Goal: Task Accomplishment & Management: Manage account settings

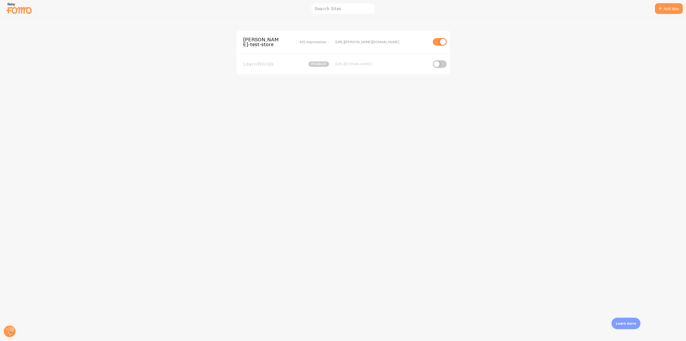
click at [253, 39] on span "[PERSON_NAME]-test-store" at bounding box center [264, 42] width 43 height 10
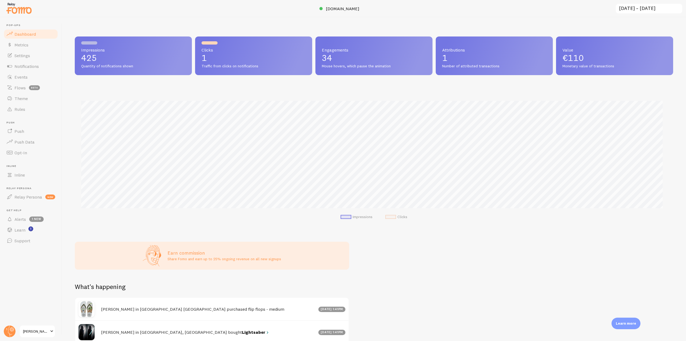
scroll to position [141, 594]
click at [27, 96] on span "Theme" at bounding box center [20, 98] width 13 height 5
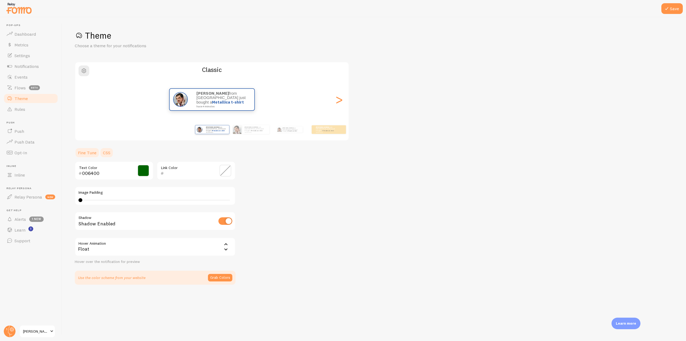
click at [105, 153] on link "CSS" at bounding box center [107, 152] width 14 height 11
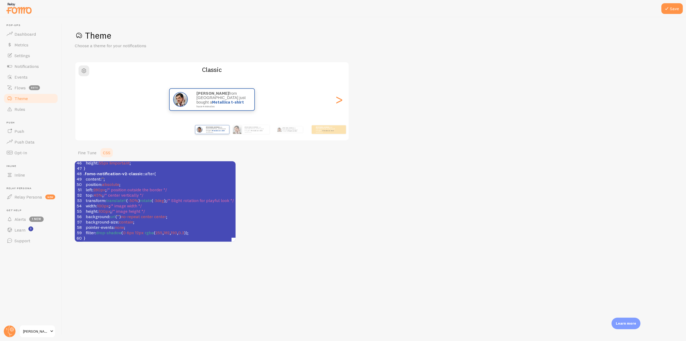
scroll to position [2, 0]
click at [118, 214] on span "''" at bounding box center [118, 216] width 2 height 5
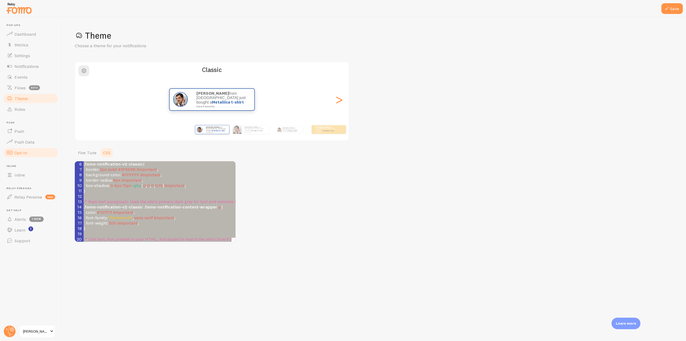
scroll to position [0, 0]
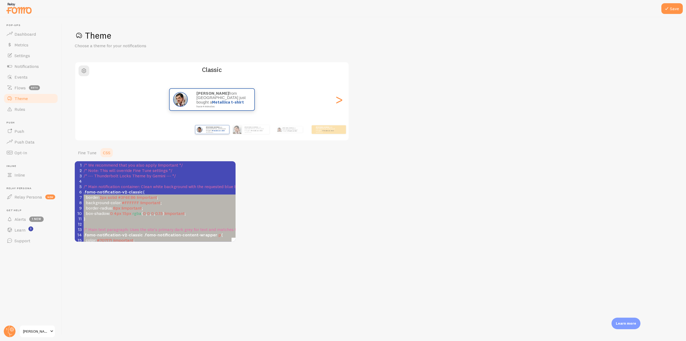
type textarea ".fomo-notification-v2-classic { border: 2px solid #3F6EB6 !important; backgroun…"
drag, startPoint x: 200, startPoint y: 231, endPoint x: 74, endPoint y: 192, distance: 131.7
click at [131, 202] on span "#FFFFFF" at bounding box center [130, 202] width 17 height 5
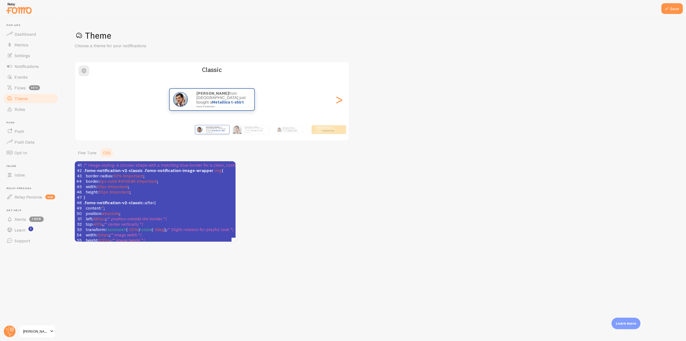
scroll to position [247, 0]
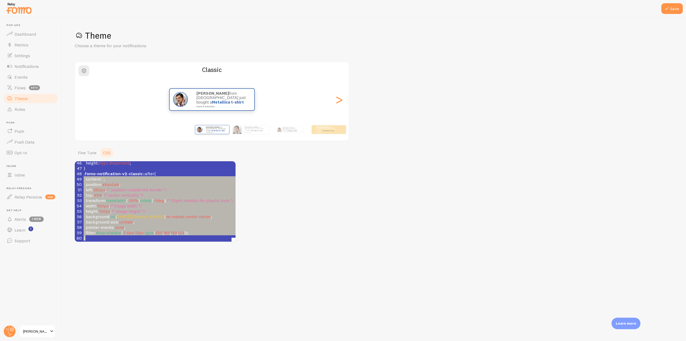
type textarea ".fomo-notification-v2-classic::after { content: ''; position: absolute; left: 2…"
drag, startPoint x: 199, startPoint y: 232, endPoint x: 79, endPoint y: 171, distance: 135.3
click at [83, 171] on div "36 display : flex !important ; 37 align-items : center !important ; 38 justify-…" at bounding box center [188, 173] width 211 height 134
click at [164, 214] on span "'[URL][DOMAIN_NAME]'" at bounding box center [140, 216] width 47 height 5
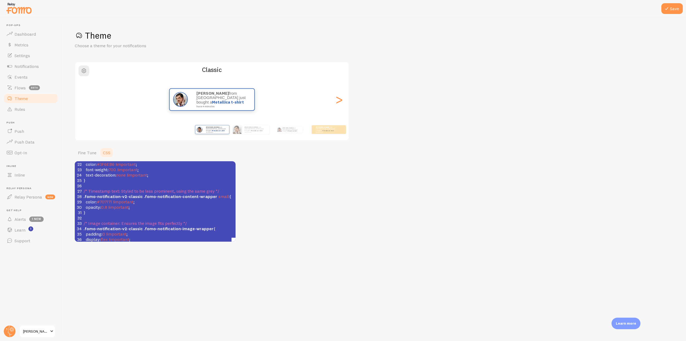
scroll to position [0, 0]
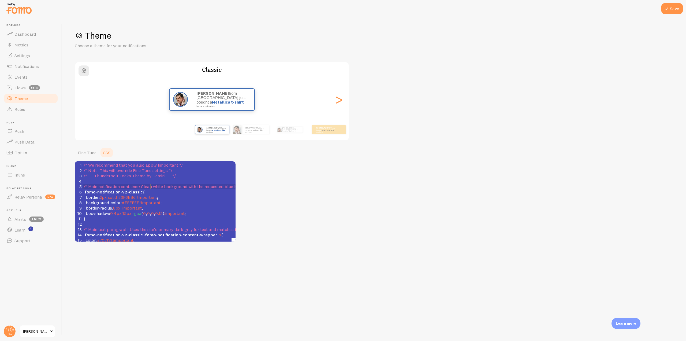
click at [150, 187] on span "/* Main notification container: Clean white background with the requested blue …" at bounding box center [188, 186] width 209 height 5
click at [147, 191] on pre ".fomo-notification-v2-classic {" at bounding box center [188, 191] width 211 height 5
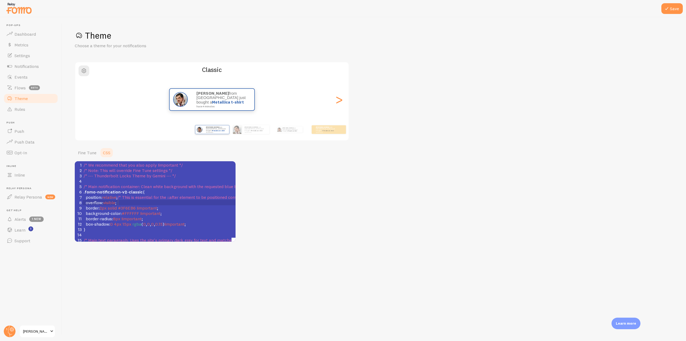
scroll to position [27, 0]
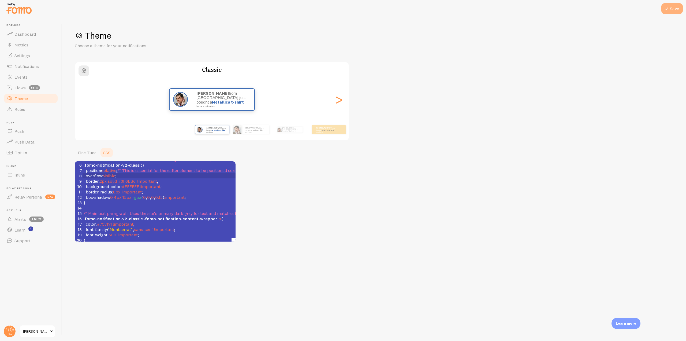
click at [676, 6] on button "Save" at bounding box center [671, 8] width 21 height 11
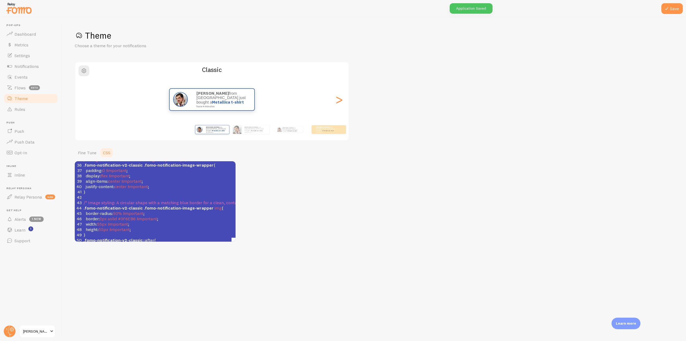
scroll to position [258, 0]
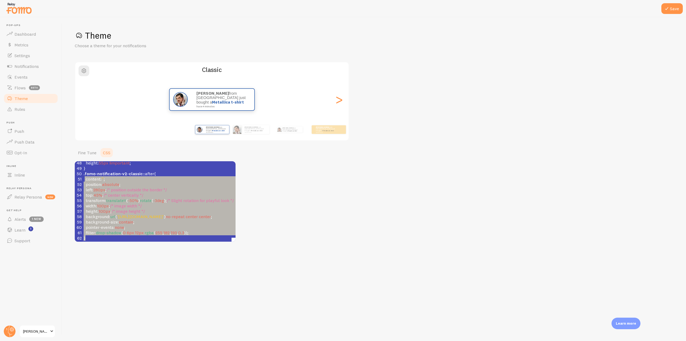
type textarea ".fomo-notification-v2-classic::after { content: ''; position: absolute; left: 2…"
drag, startPoint x: 96, startPoint y: 235, endPoint x: 84, endPoint y: 169, distance: 66.8
click at [84, 169] on div "25 font-weight : 700 !important ; 26 text-decoration : none !important ; 27 } 2…" at bounding box center [188, 139] width 211 height 204
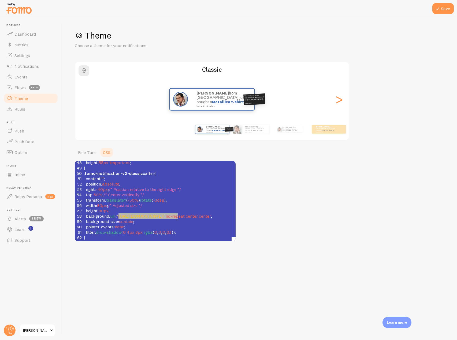
type textarea "[URL][DOMAIN_NAME]"
drag, startPoint x: 118, startPoint y: 212, endPoint x: 179, endPoint y: 213, distance: 60.6
click at [164, 214] on span "'[URL][DOMAIN_NAME]'" at bounding box center [140, 216] width 47 height 5
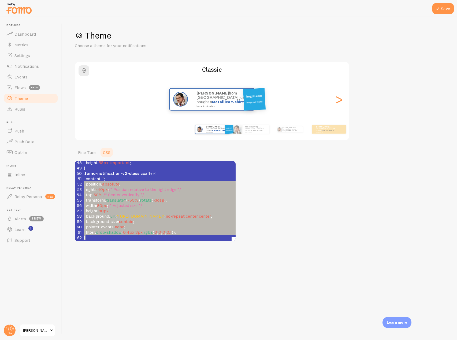
type textarea ".fomo-notification-v2-classic::after { content: ''; position: absolute; right: …"
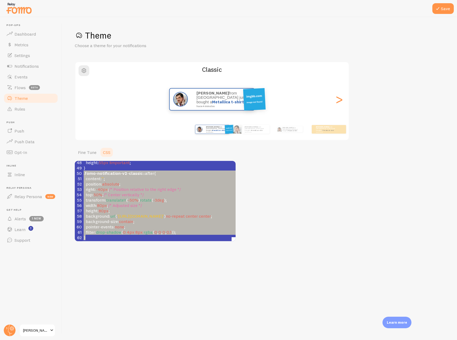
drag, startPoint x: 90, startPoint y: 233, endPoint x: 80, endPoint y: 170, distance: 64.0
click at [83, 170] on div "25 font-weight : 700 !important ; 26 text-decoration : none !important ; 27 } 2…" at bounding box center [188, 139] width 211 height 204
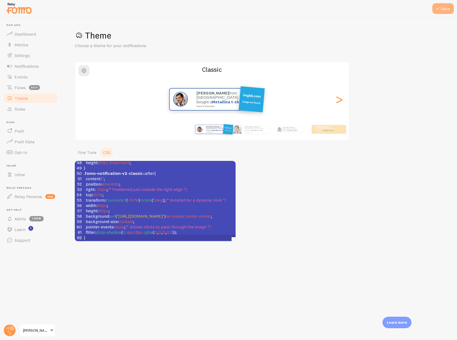
click at [441, 9] on button "Save" at bounding box center [442, 8] width 21 height 11
click at [39, 69] on link "Notifications" at bounding box center [30, 66] width 55 height 11
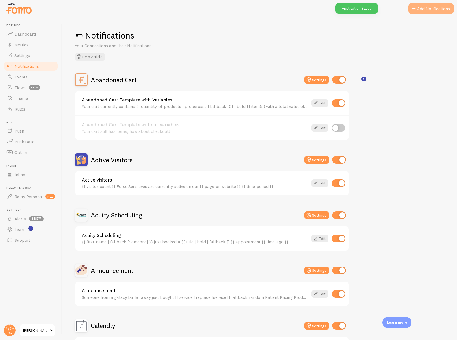
click at [437, 9] on button "Add Notifications" at bounding box center [430, 8] width 45 height 11
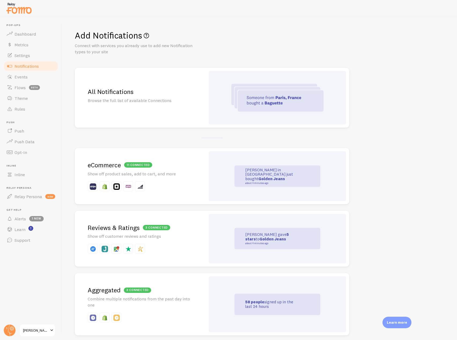
click at [129, 175] on p "Show off product sales, add to cart, and more" at bounding box center [140, 174] width 105 height 6
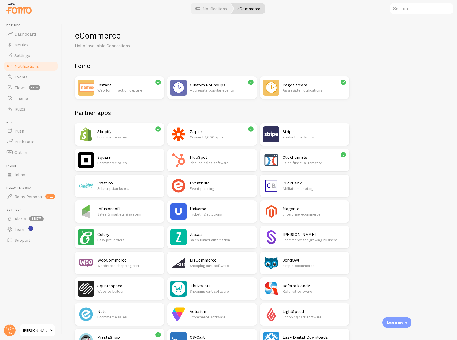
click at [40, 67] on link "Notifications" at bounding box center [30, 66] width 55 height 11
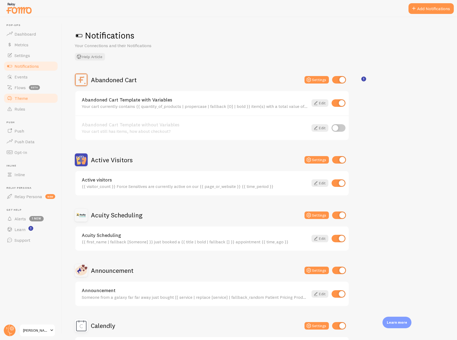
click at [26, 101] on span "Theme" at bounding box center [20, 98] width 13 height 5
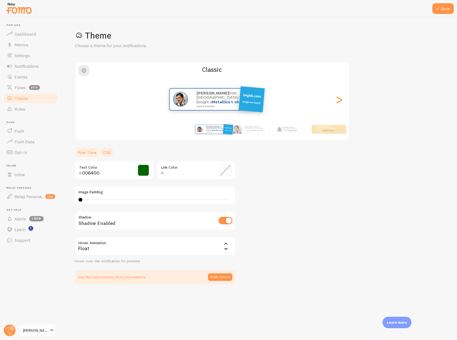
click at [106, 151] on link "CSS" at bounding box center [107, 152] width 14 height 11
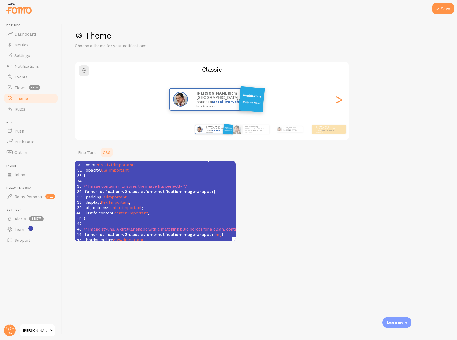
scroll to position [258, 0]
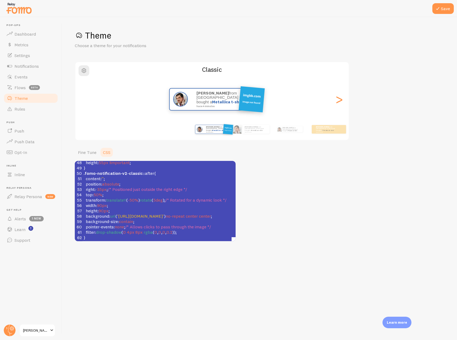
click at [159, 214] on span "'[URL][DOMAIN_NAME]'" at bounding box center [140, 216] width 47 height 5
type textarea "3W0d5QF"
click at [159, 214] on span "'[URL][DOMAIN_NAME]'" at bounding box center [140, 216] width 47 height 5
type textarea "[URL][DOMAIN_NAME]'"
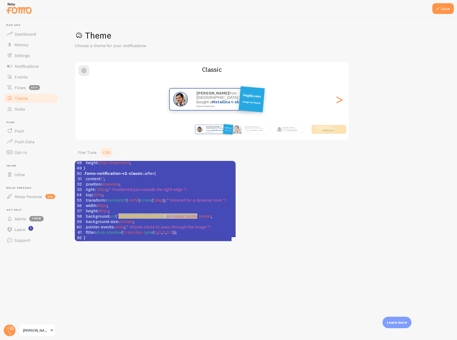
drag, startPoint x: 197, startPoint y: 213, endPoint x: 119, endPoint y: 214, distance: 78.0
click at [119, 214] on span "'[URL][DOMAIN_NAME]'" at bounding box center [140, 216] width 47 height 5
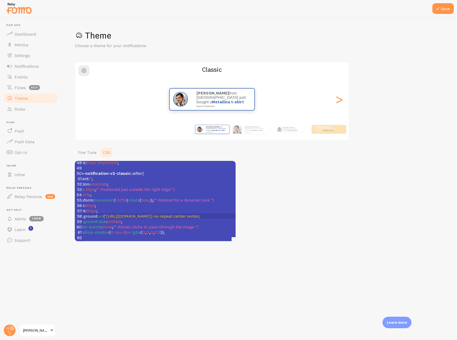
scroll to position [258, 13]
type textarea "[URL][DOMAIN_NAME]"
drag, startPoint x: 106, startPoint y: 213, endPoint x: 170, endPoint y: 213, distance: 63.8
click at [170, 214] on span "'[URL][DOMAIN_NAME]) no-repeat center center;" at bounding box center [151, 216] width 95 height 5
type textarea "[URL][DOMAIN_NAME]"
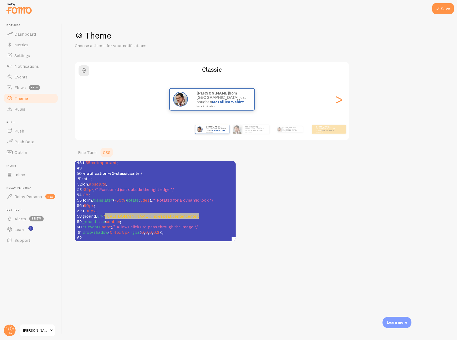
drag, startPoint x: 105, startPoint y: 213, endPoint x: 199, endPoint y: 213, distance: 93.5
click at [199, 214] on span "'[URL][DOMAIN_NAME]) no-repeat center center;" at bounding box center [151, 216] width 95 height 5
click at [432, 11] on button "Save" at bounding box center [442, 8] width 21 height 11
click at [438, 10] on icon at bounding box center [437, 8] width 6 height 6
type textarea "[URL][DOMAIN_NAME]"
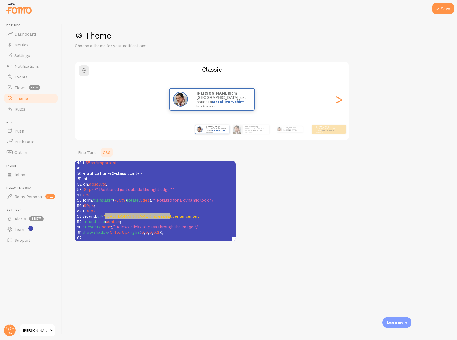
drag, startPoint x: 106, startPoint y: 212, endPoint x: 172, endPoint y: 212, distance: 65.4
click at [170, 214] on span "'[URL][DOMAIN_NAME]) no-repeat center center;" at bounding box center [151, 216] width 95 height 5
click at [186, 224] on span "/* Allows clicks to pass through the image */" at bounding box center [155, 226] width 86 height 5
click at [440, 6] on icon at bounding box center [437, 8] width 6 height 6
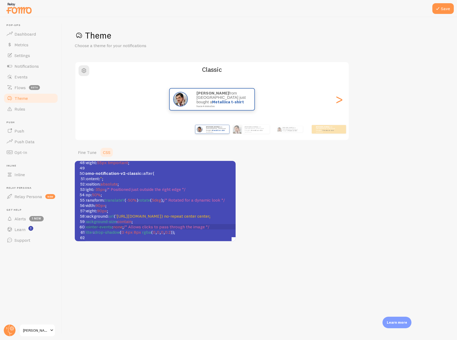
scroll to position [258, 0]
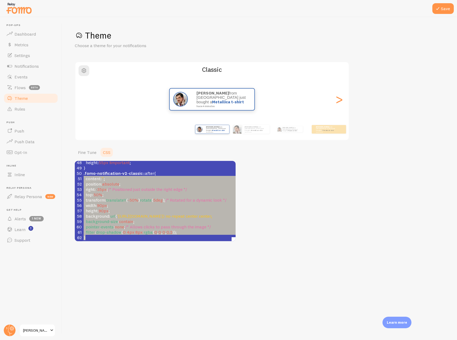
type textarea ".fomo-notification-v2-classic::after { content: ''; position: absolute; right: …"
drag, startPoint x: 93, startPoint y: 234, endPoint x: 79, endPoint y: 170, distance: 65.6
click at [83, 170] on div "25 font-weight : 700 !important ; 26 text-decoration : none !important ; 27 } 2…" at bounding box center [188, 139] width 211 height 204
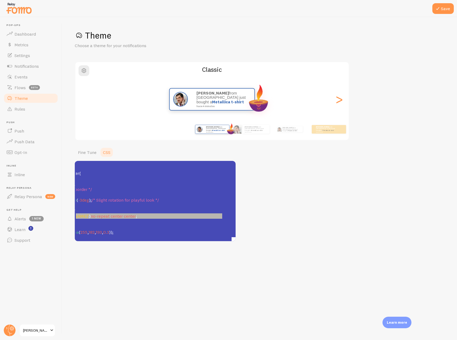
scroll to position [0, 49]
type textarea "[URL][DOMAIN_NAME]"
drag, startPoint x: 118, startPoint y: 213, endPoint x: 211, endPoint y: 214, distance: 93.3
click at [116, 214] on span "'[URL][DOMAIN_NAME]'" at bounding box center [92, 216] width 47 height 5
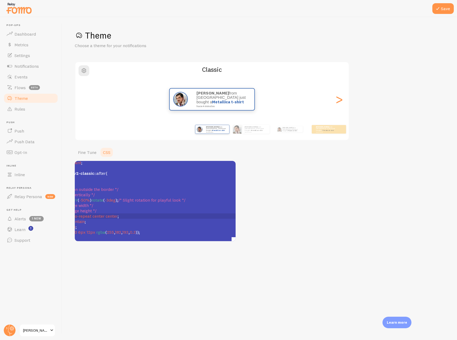
scroll to position [0, 33]
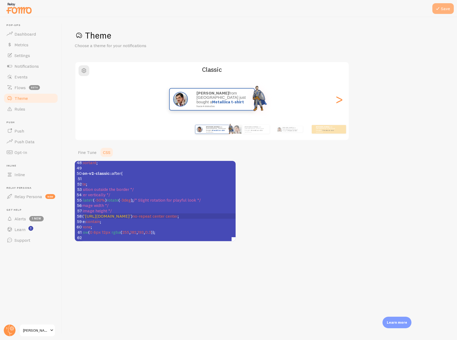
click at [437, 6] on icon at bounding box center [437, 8] width 6 height 6
drag, startPoint x: 180, startPoint y: 243, endPoint x: 176, endPoint y: 242, distance: 3.8
click at [176, 242] on div "Save Theme Choose a theme for your notifications Classic [PERSON_NAME] from [GE…" at bounding box center [259, 178] width 395 height 323
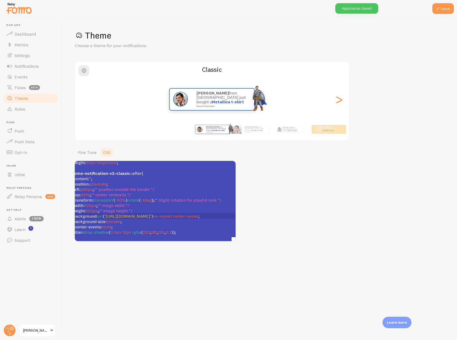
scroll to position [258, 0]
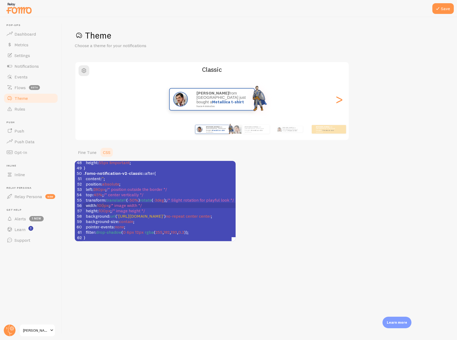
click at [103, 203] on span "100px" at bounding box center [103, 205] width 12 height 5
type textarea "2"
type textarea "5"
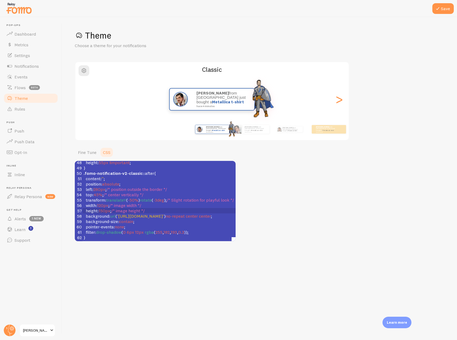
type textarea "3"
click at [99, 187] on span "280px" at bounding box center [99, 189] width 12 height 5
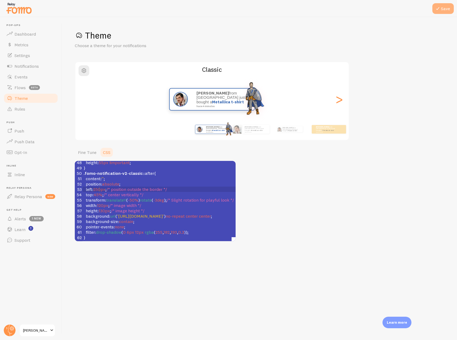
type textarea "5"
click at [440, 8] on icon at bounding box center [437, 8] width 6 height 6
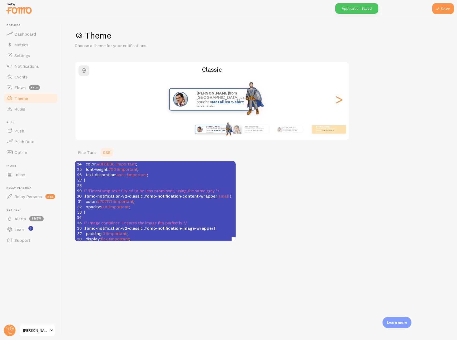
scroll to position [0, 0]
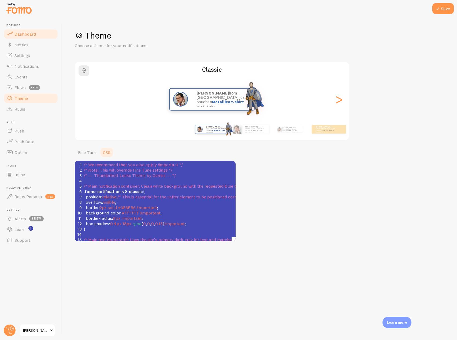
click at [41, 29] on link "Dashboard" at bounding box center [30, 34] width 55 height 11
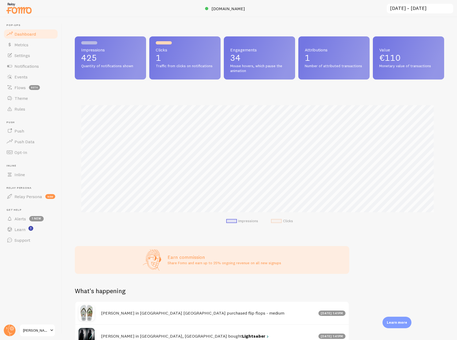
scroll to position [141, 365]
click at [204, 4] on div at bounding box center [228, 8] width 457 height 17
click at [206, 14] on div at bounding box center [228, 8] width 457 height 17
click at [211, 8] on span "[DOMAIN_NAME]" at bounding box center [228, 8] width 34 height 5
click at [25, 99] on span "Theme" at bounding box center [20, 98] width 13 height 5
